Goal: Register for event/course

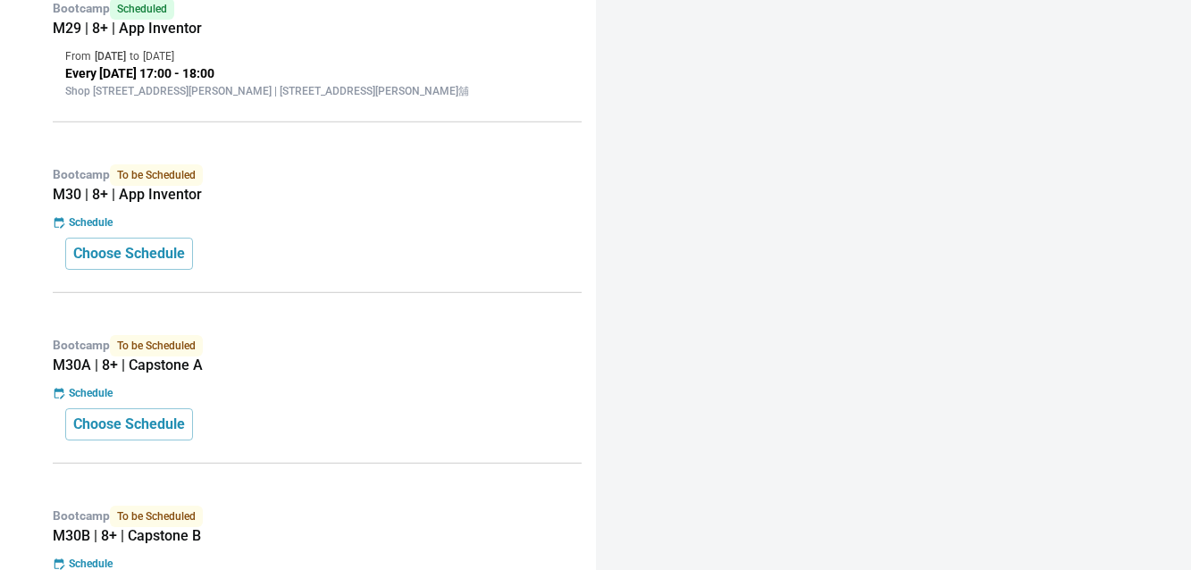
scroll to position [1925, 0]
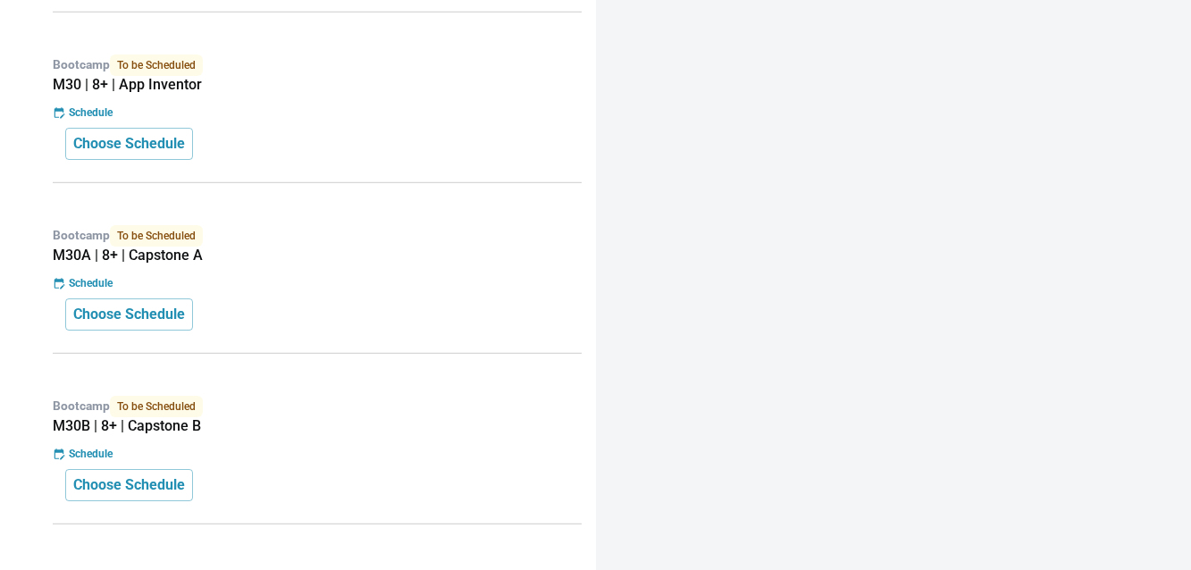
click at [284, 76] on p "Bootcamp To be Scheduled" at bounding box center [317, 65] width 529 height 21
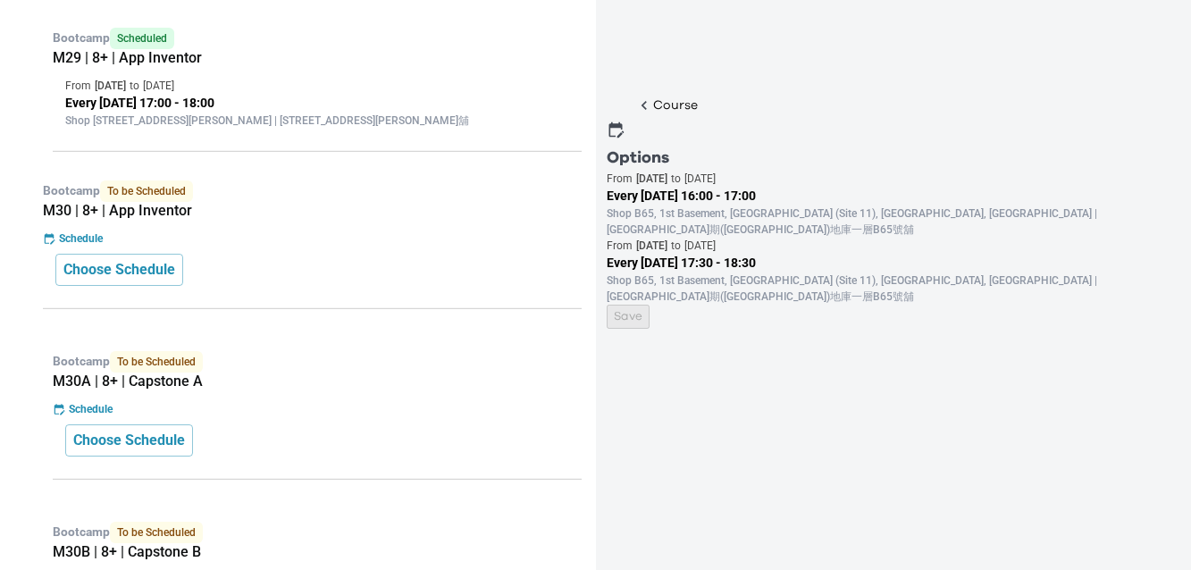
scroll to position [1787, 0]
click at [363, 111] on p "Every [DATE] 17:00 - 18:00" at bounding box center [317, 101] width 504 height 19
click at [697, 305] on div "Course Options From [DATE] to [DATE] Every [DATE] 16:00 - 17:00 Shop B65, 1st B…" at bounding box center [885, 199] width 557 height 212
click at [332, 111] on p "Every [DATE] 17:00 - 18:00" at bounding box center [317, 101] width 504 height 19
click at [630, 481] on div "Course Options From [DATE] to [DATE] Every [DATE] 16:00 - 17:00 Shop B65, 1st B…" at bounding box center [885, 321] width 557 height 456
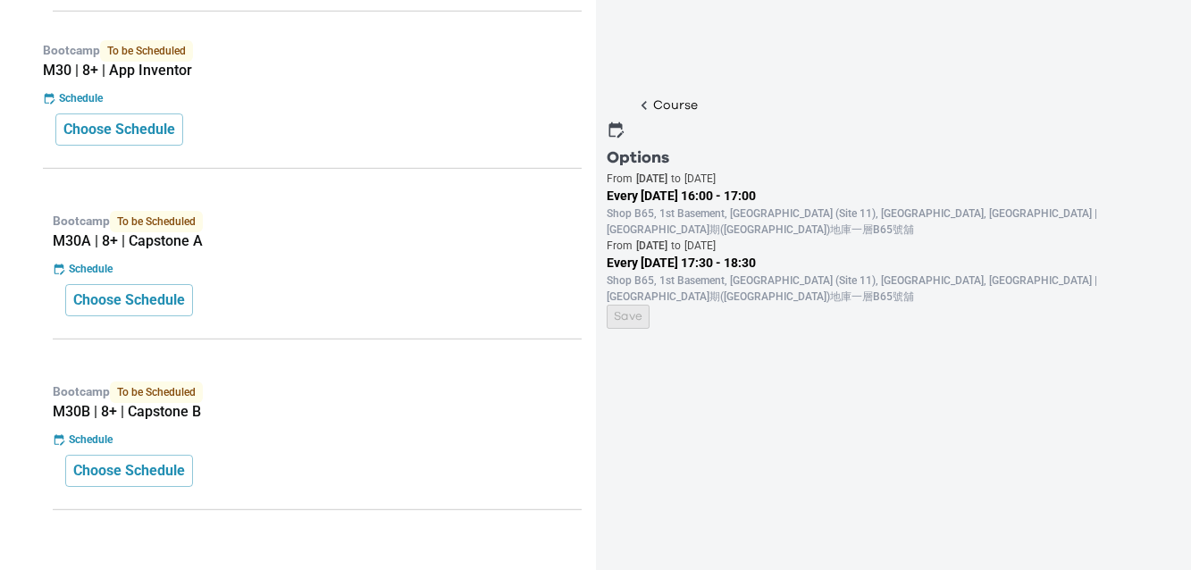
scroll to position [1924, 0]
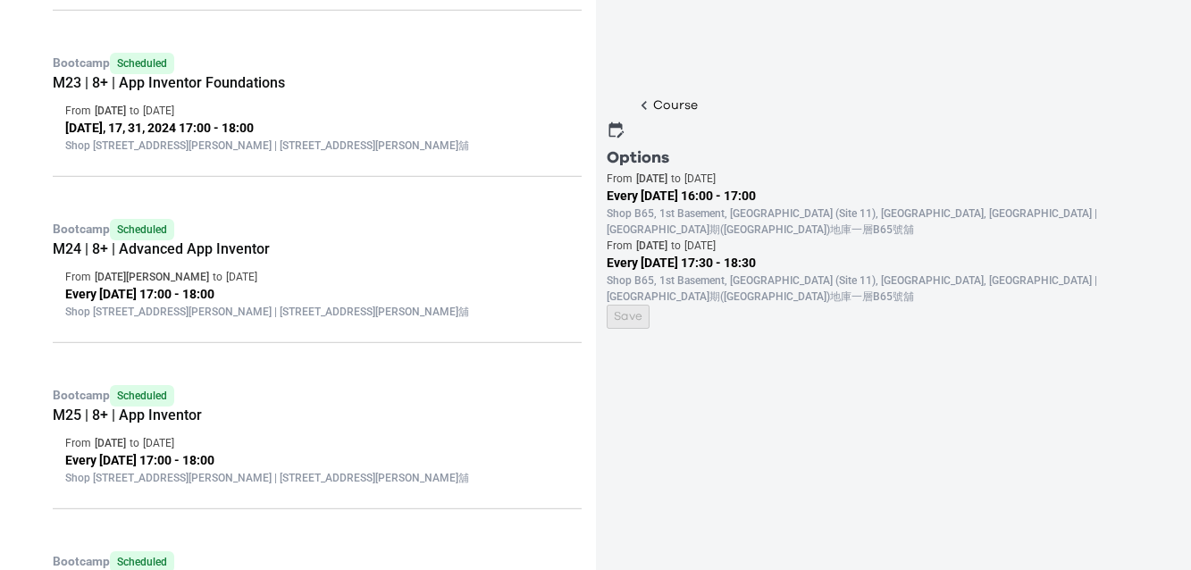
scroll to position [609, 0]
